Goal: Information Seeking & Learning: Compare options

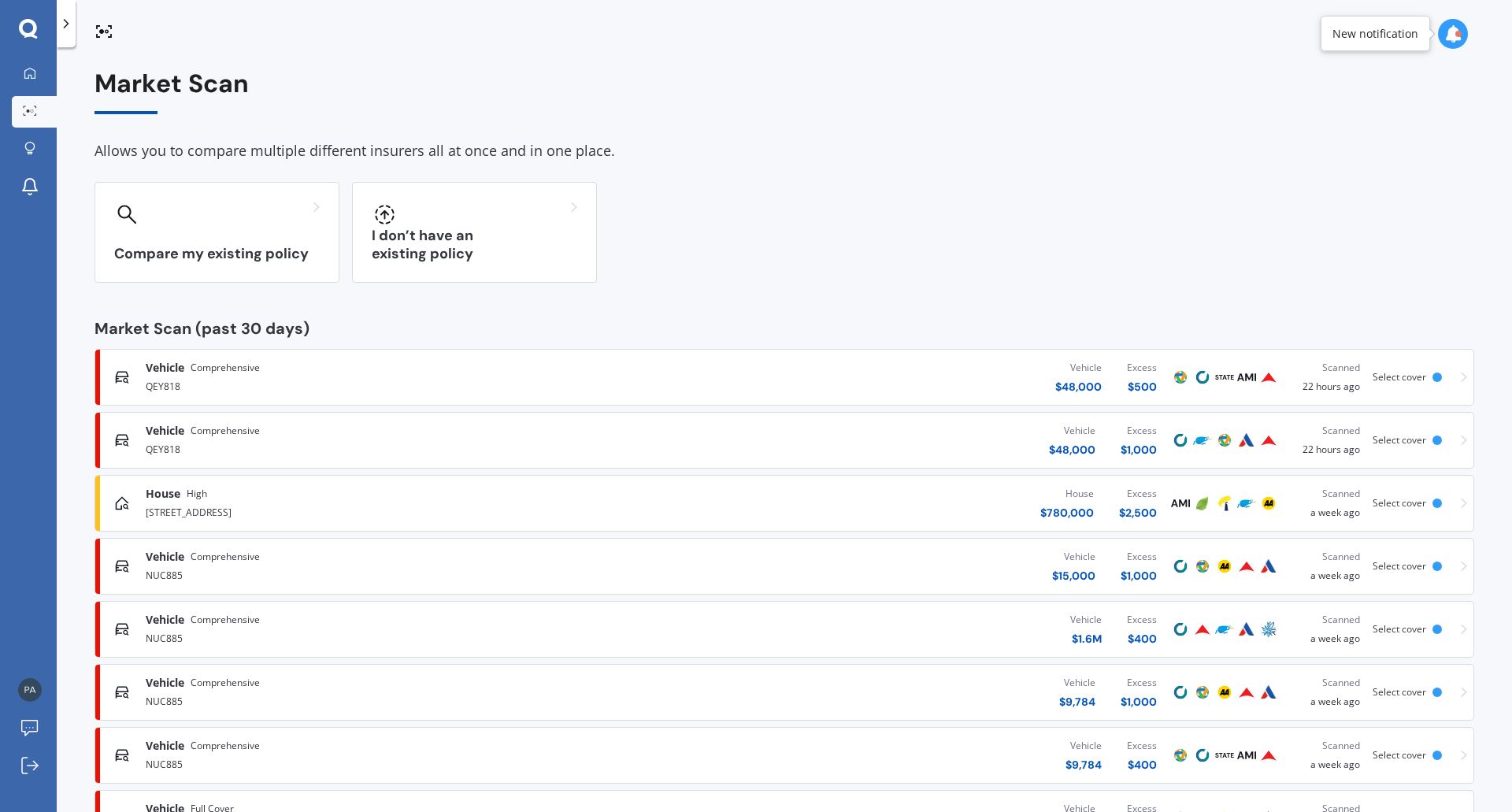
click at [676, 439] on div "Vehicle $ 48,000 Excess $ 1,000" at bounding box center [906, 440] width 528 height 47
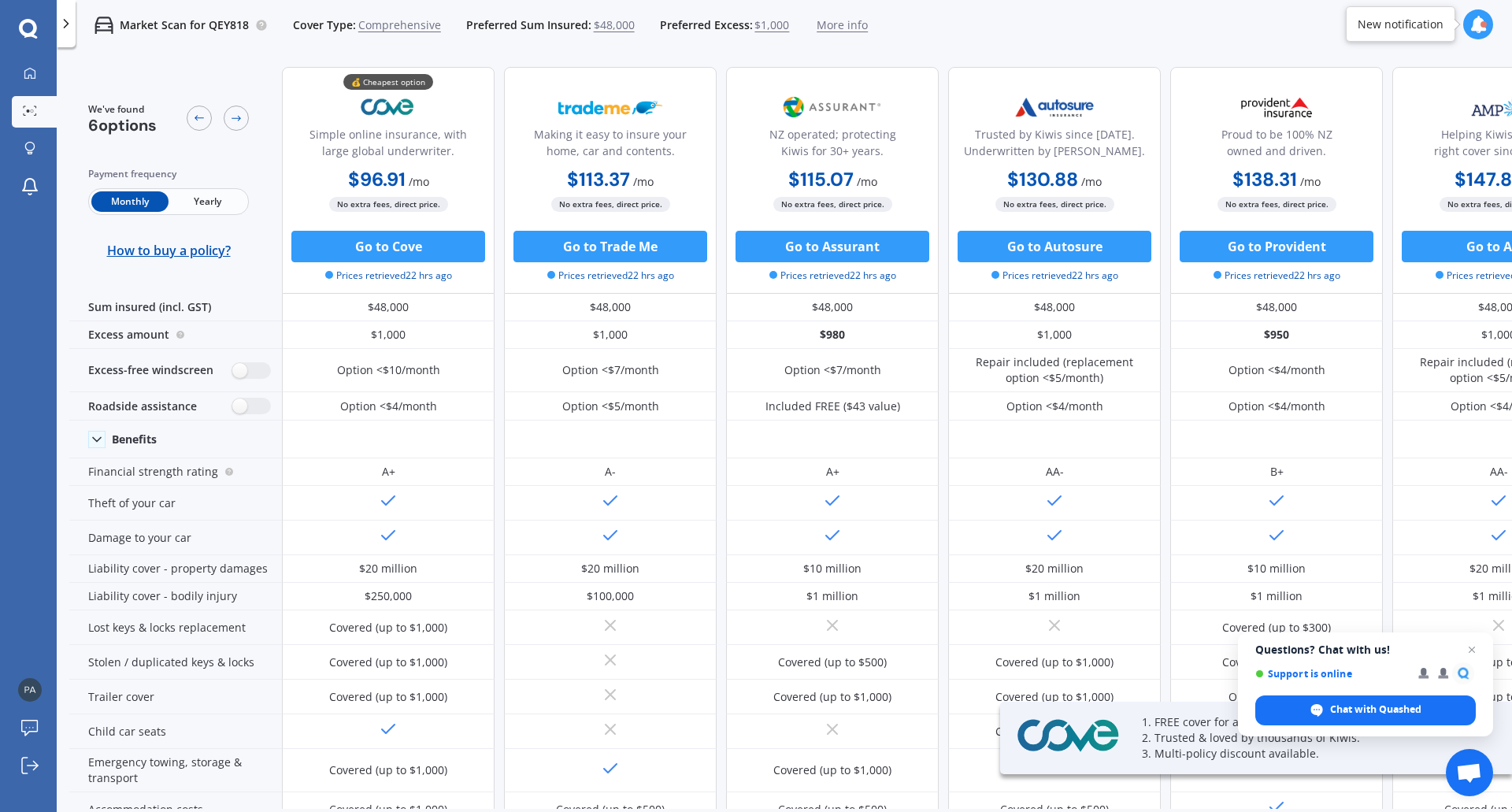
click at [221, 202] on span "Yearly" at bounding box center [206, 202] width 77 height 21
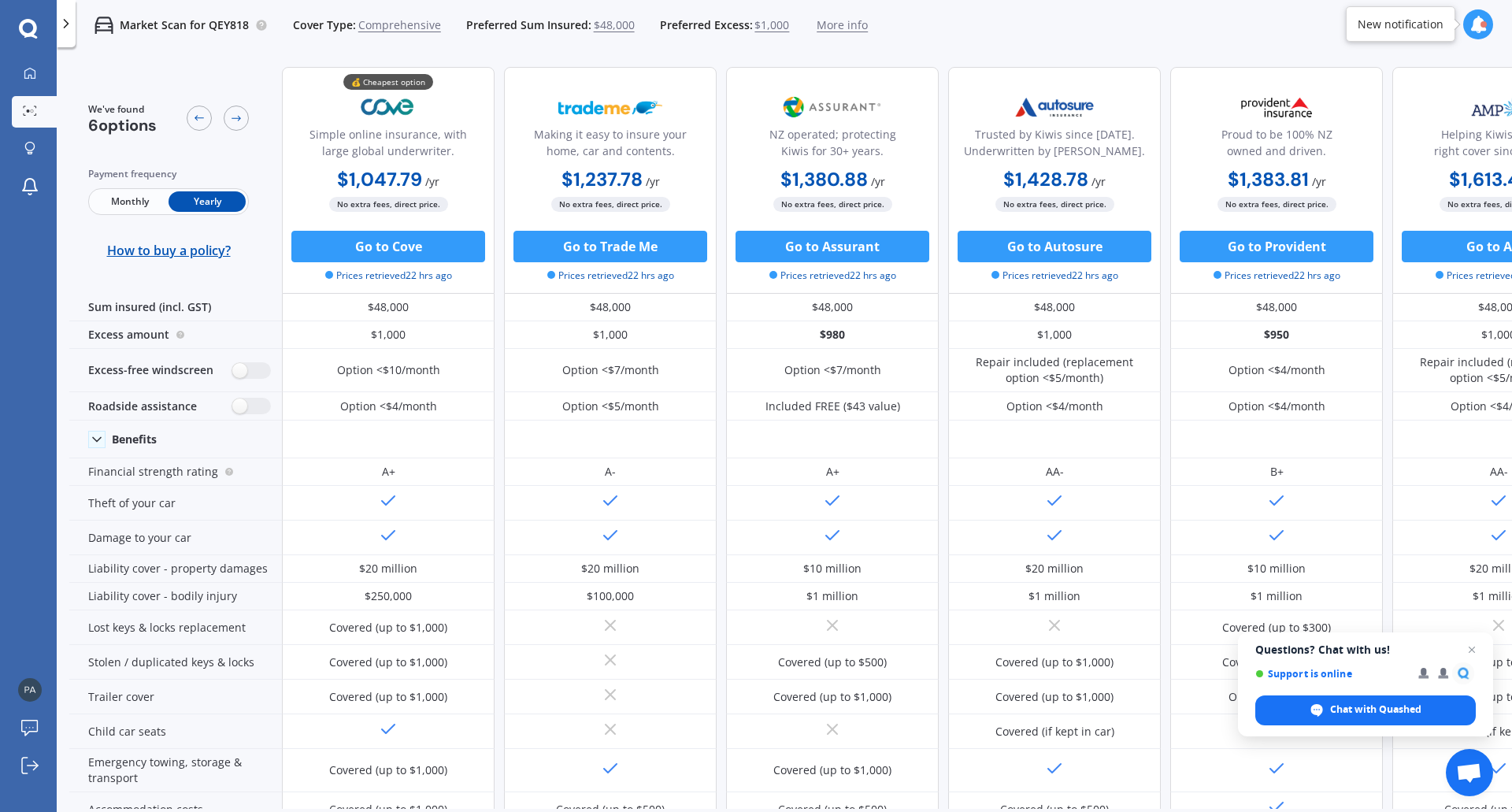
click at [1077, 33] on div "Market Scan for QEY818 Cover Type: Comprehensive Preferred Sum Insured: $48,000…" at bounding box center [785, 25] width 1456 height 51
